Goal: Find specific page/section: Find specific page/section

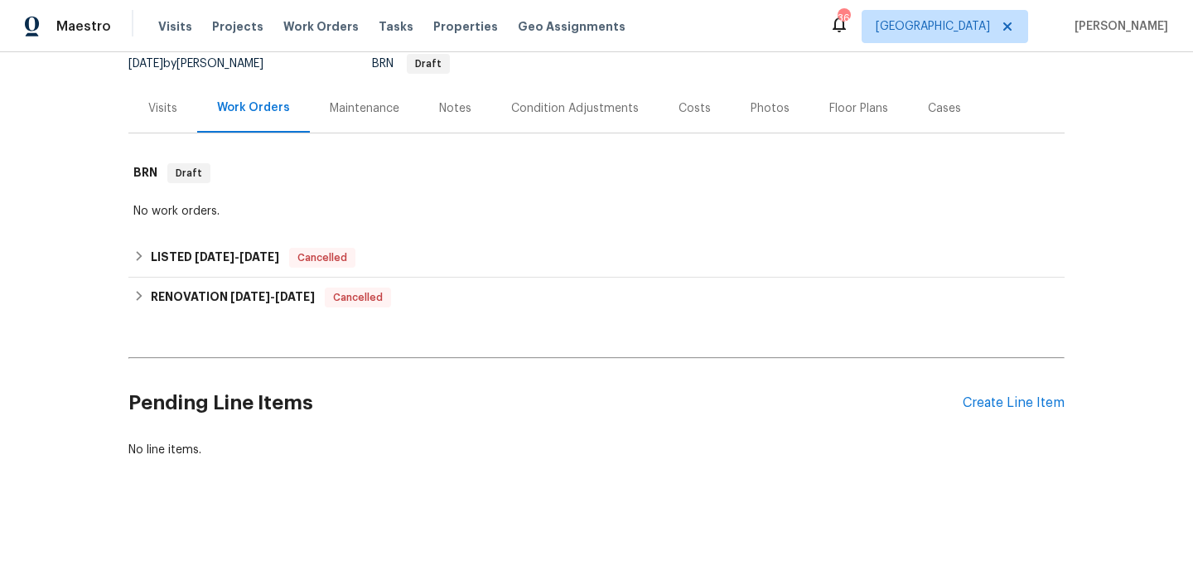
scroll to position [1, 0]
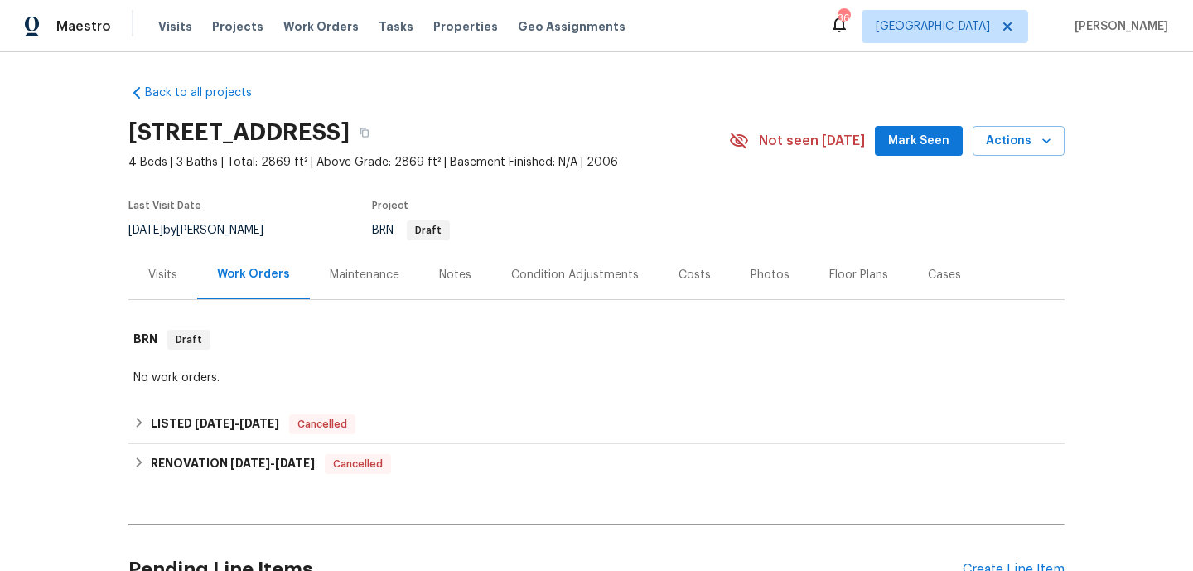
click at [458, 280] on div "Notes" at bounding box center [455, 275] width 32 height 17
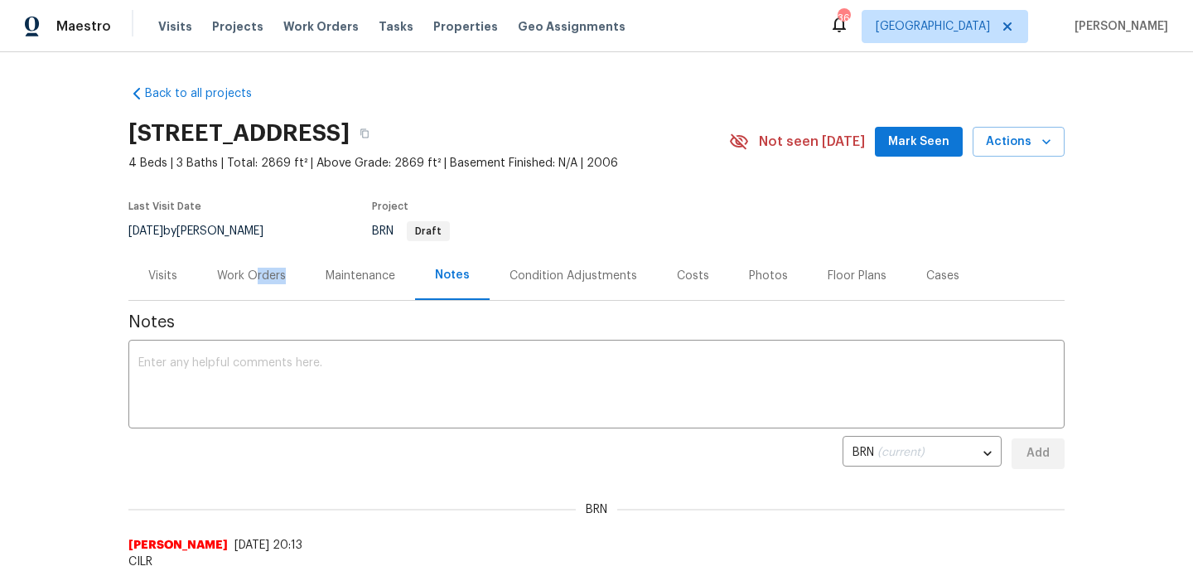
click at [253, 283] on div "Work Orders" at bounding box center [251, 275] width 109 height 49
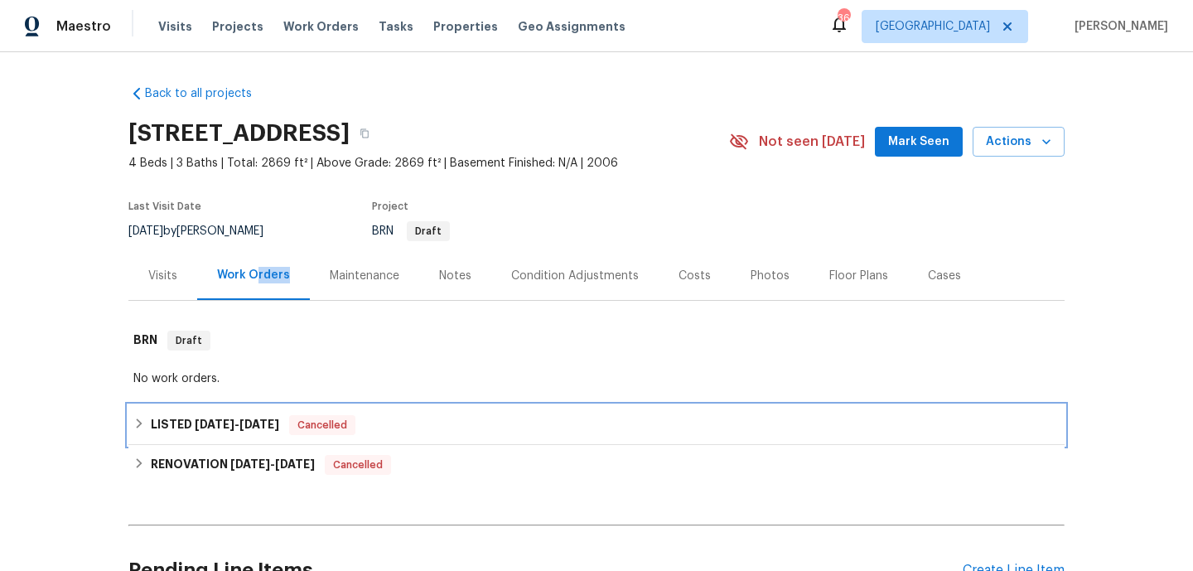
click at [352, 426] on span "Cancelled" at bounding box center [322, 425] width 63 height 17
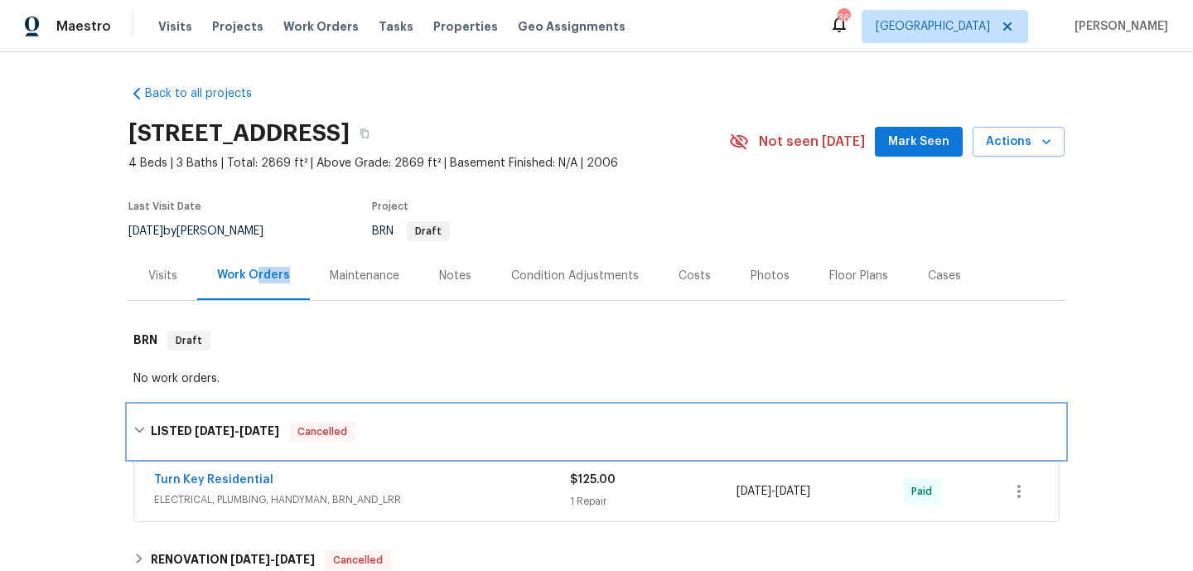
scroll to position [263, 0]
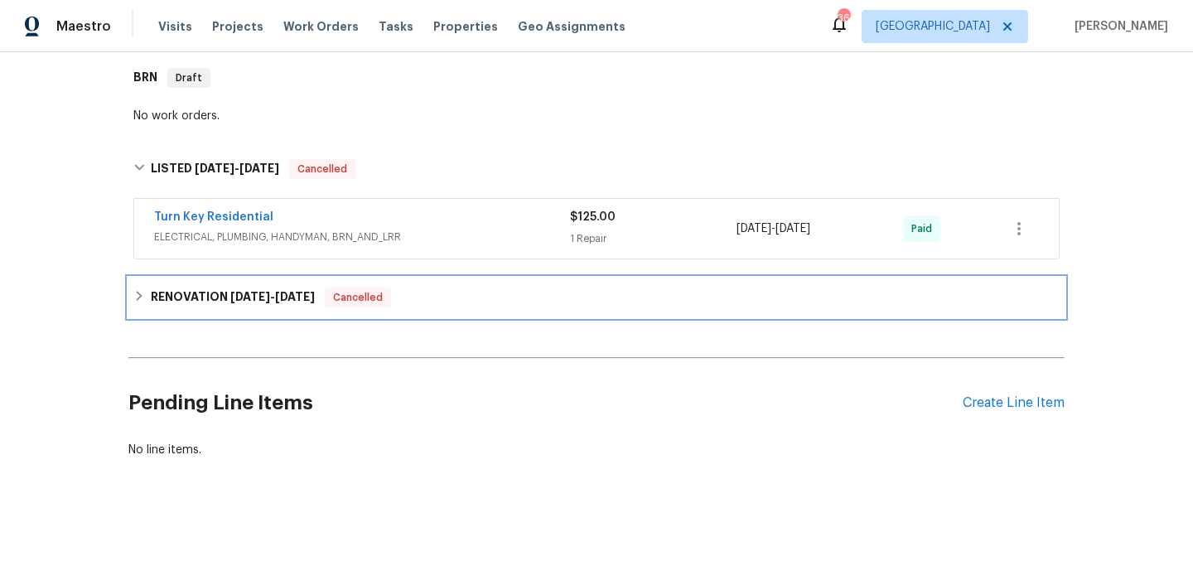
click at [411, 278] on div "RENOVATION [DATE] - [DATE] Cancelled" at bounding box center [596, 298] width 936 height 40
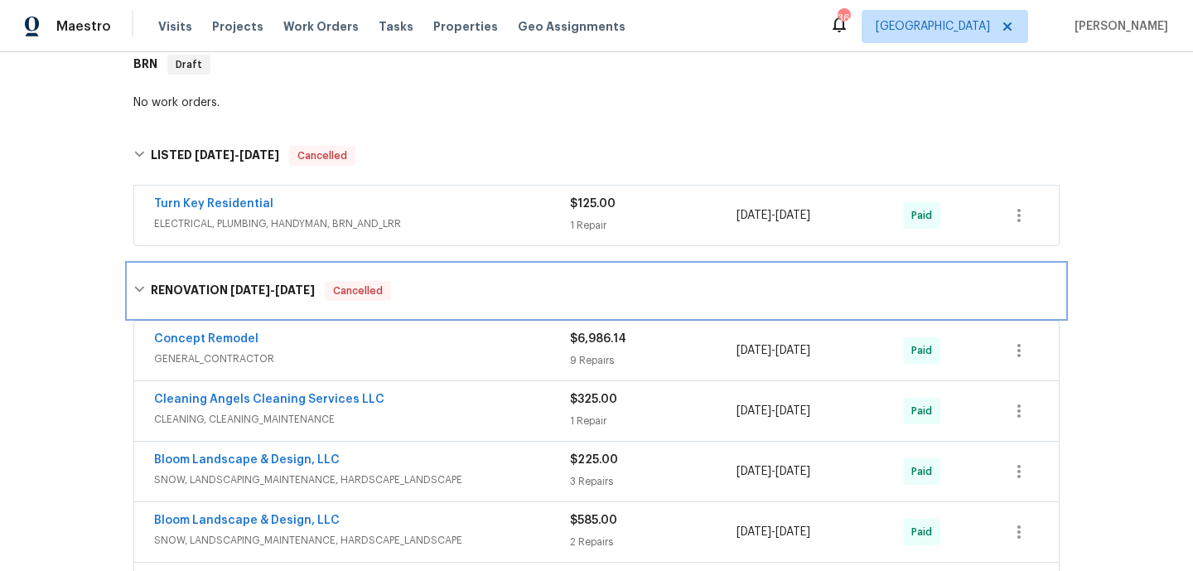
scroll to position [273, 0]
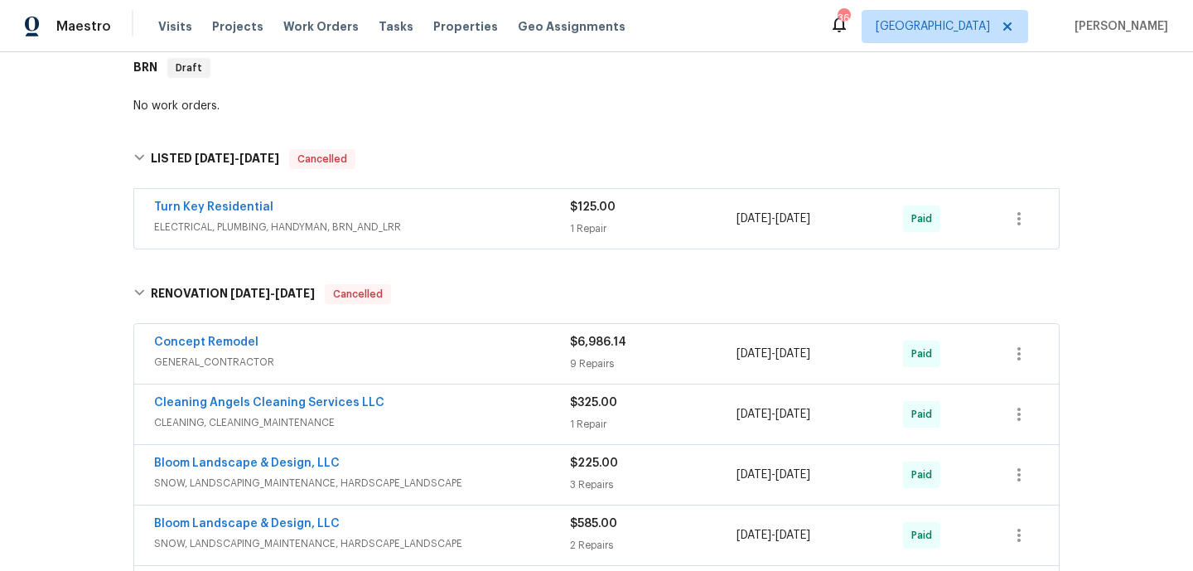
click at [452, 190] on div "Turn Key Residential ELECTRICAL, PLUMBING, HANDYMAN, BRN_AND_LRR $125.00 1 Repa…" at bounding box center [596, 219] width 925 height 60
click at [452, 211] on div "Turn Key Residential" at bounding box center [362, 209] width 416 height 20
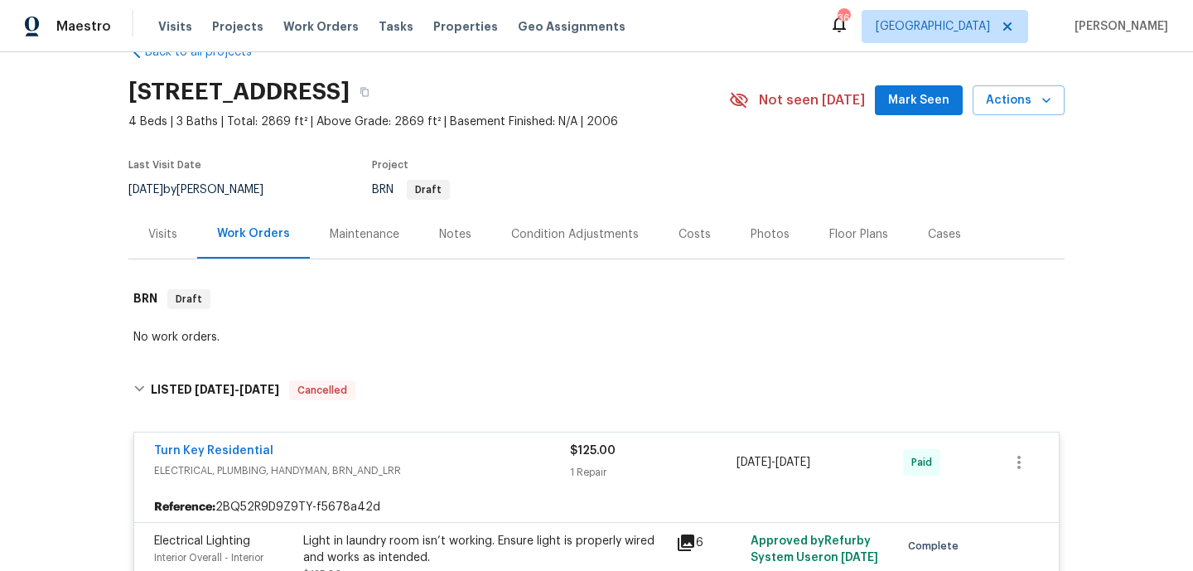
scroll to position [0, 0]
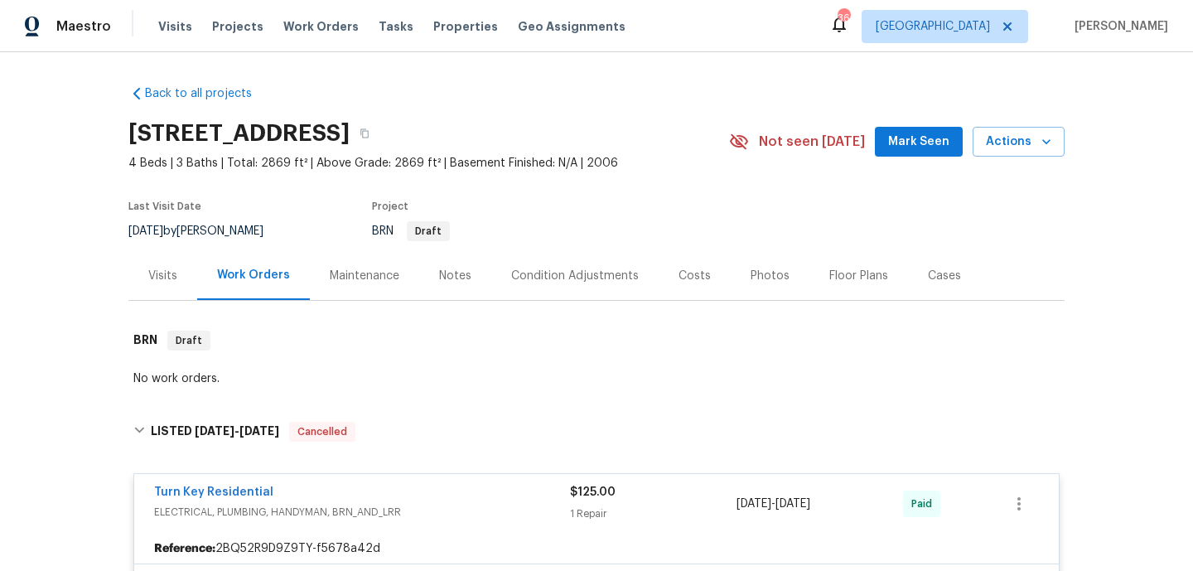
click at [439, 274] on div "Notes" at bounding box center [455, 276] width 32 height 17
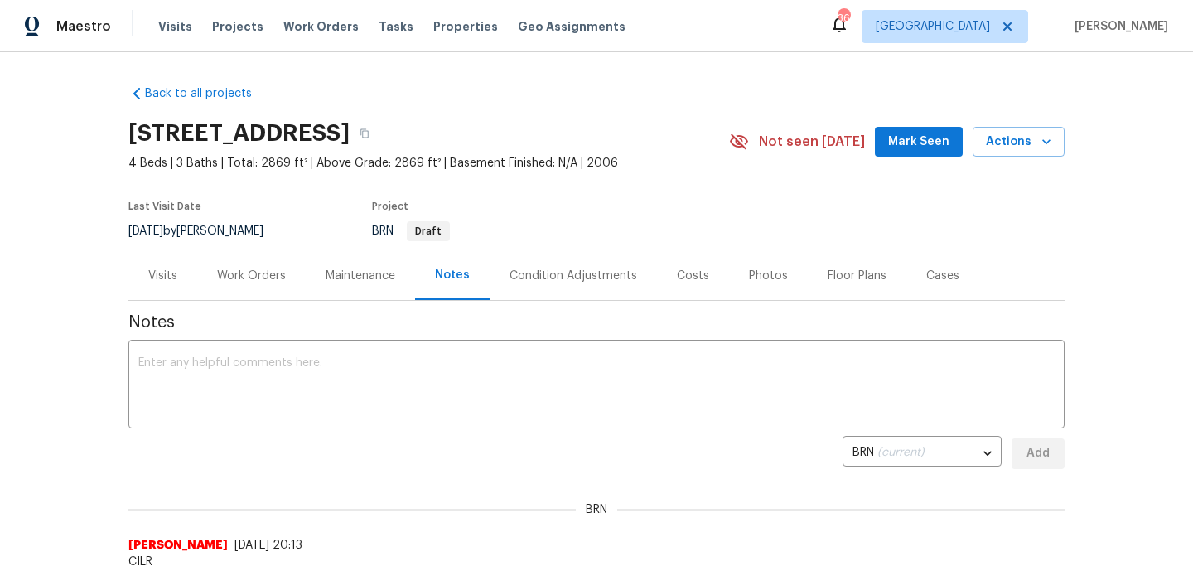
click at [370, 274] on div "Maintenance" at bounding box center [361, 276] width 70 height 17
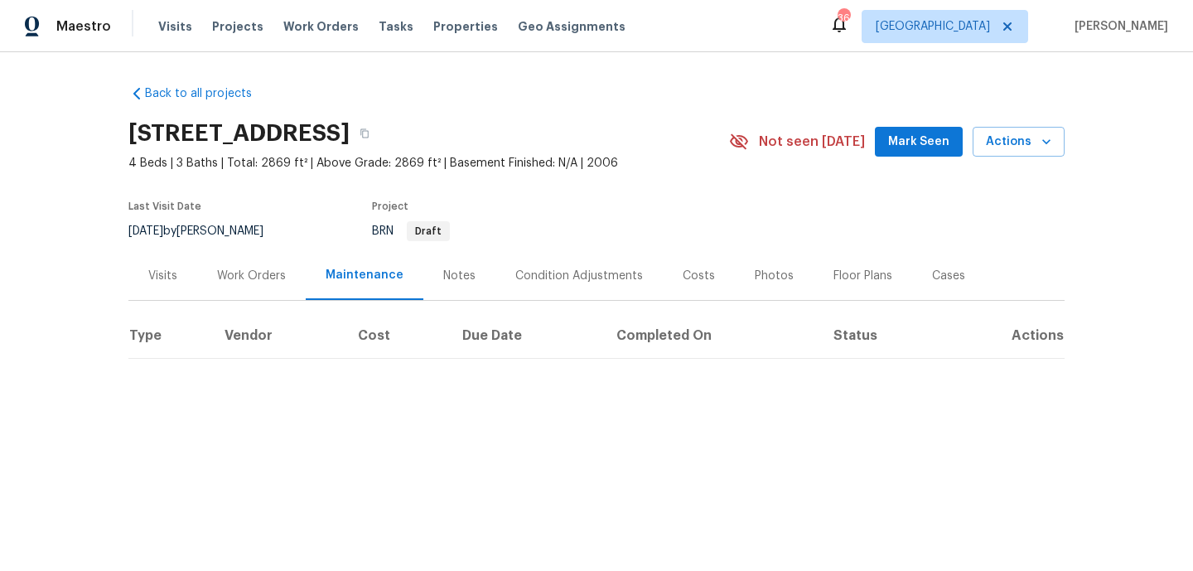
click at [555, 288] on div "Condition Adjustments" at bounding box center [579, 275] width 167 height 49
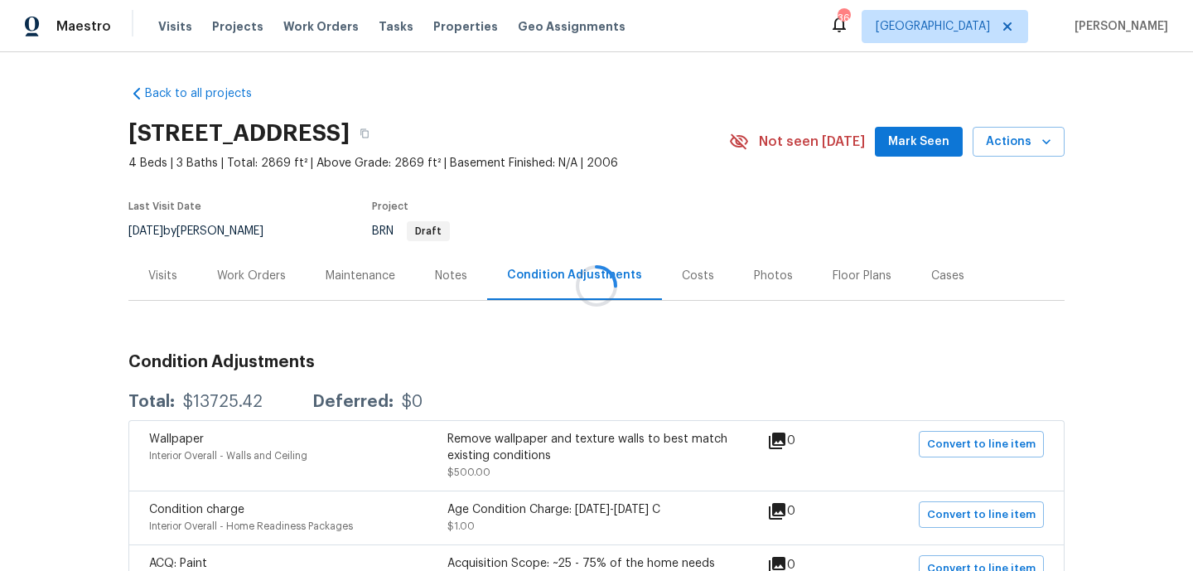
click at [176, 277] on div at bounding box center [596, 285] width 1193 height 571
click at [166, 273] on div "Visits" at bounding box center [162, 276] width 29 height 17
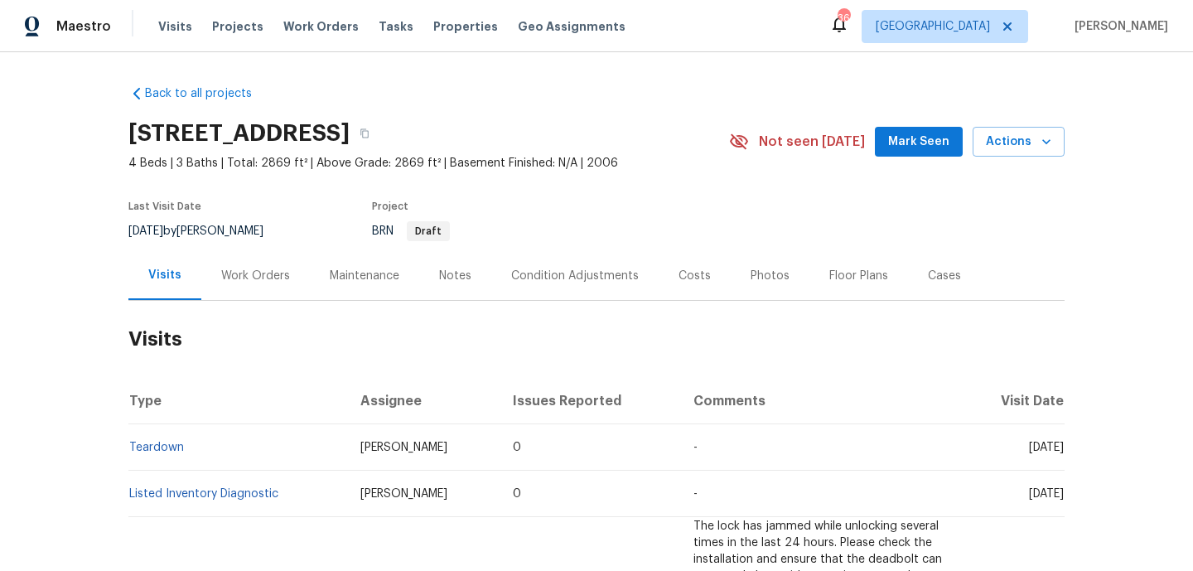
scroll to position [319, 0]
